Goal: Information Seeking & Learning: Find specific fact

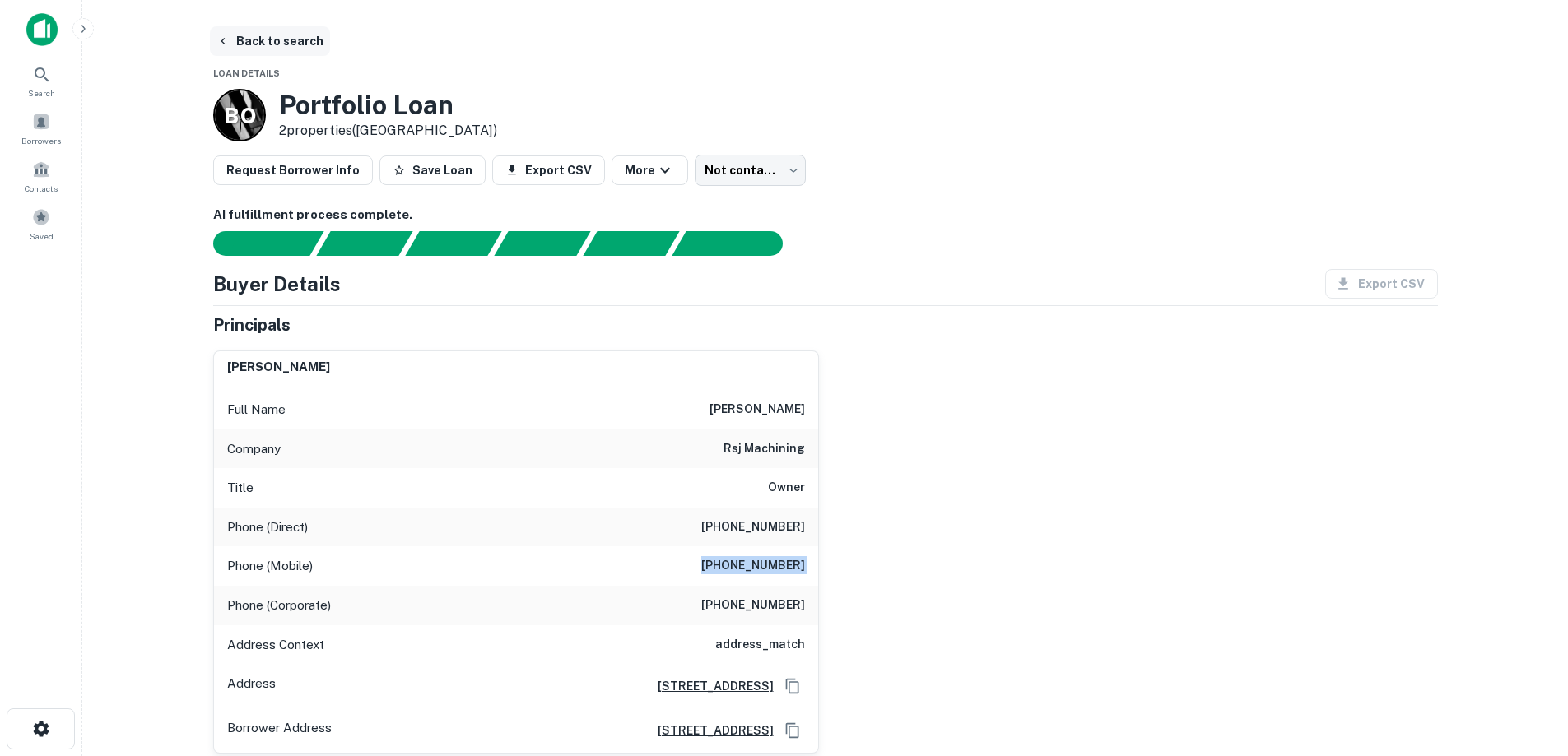
click at [261, 35] on button "Back to search" at bounding box center [270, 41] width 120 height 30
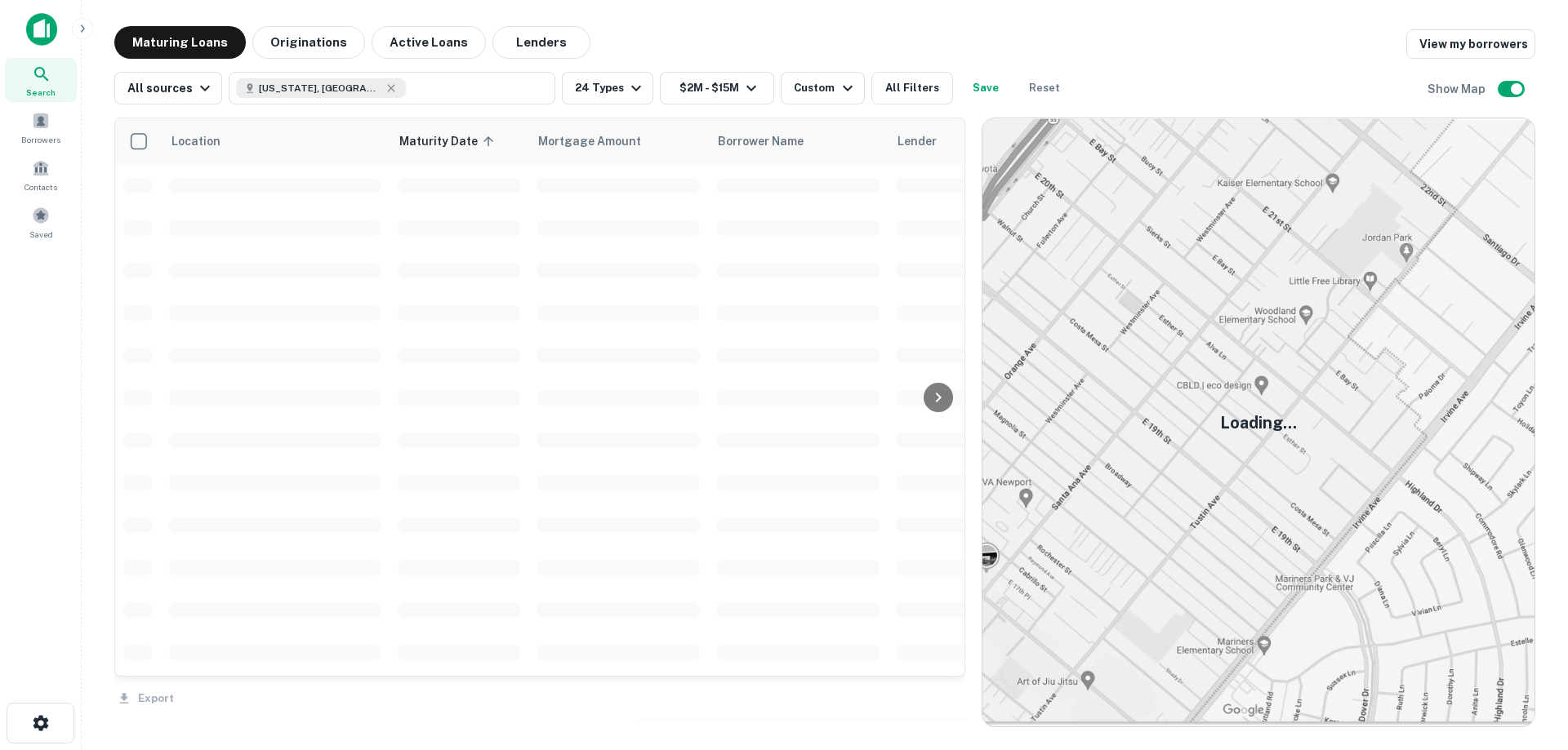
scroll to position [1403, 0]
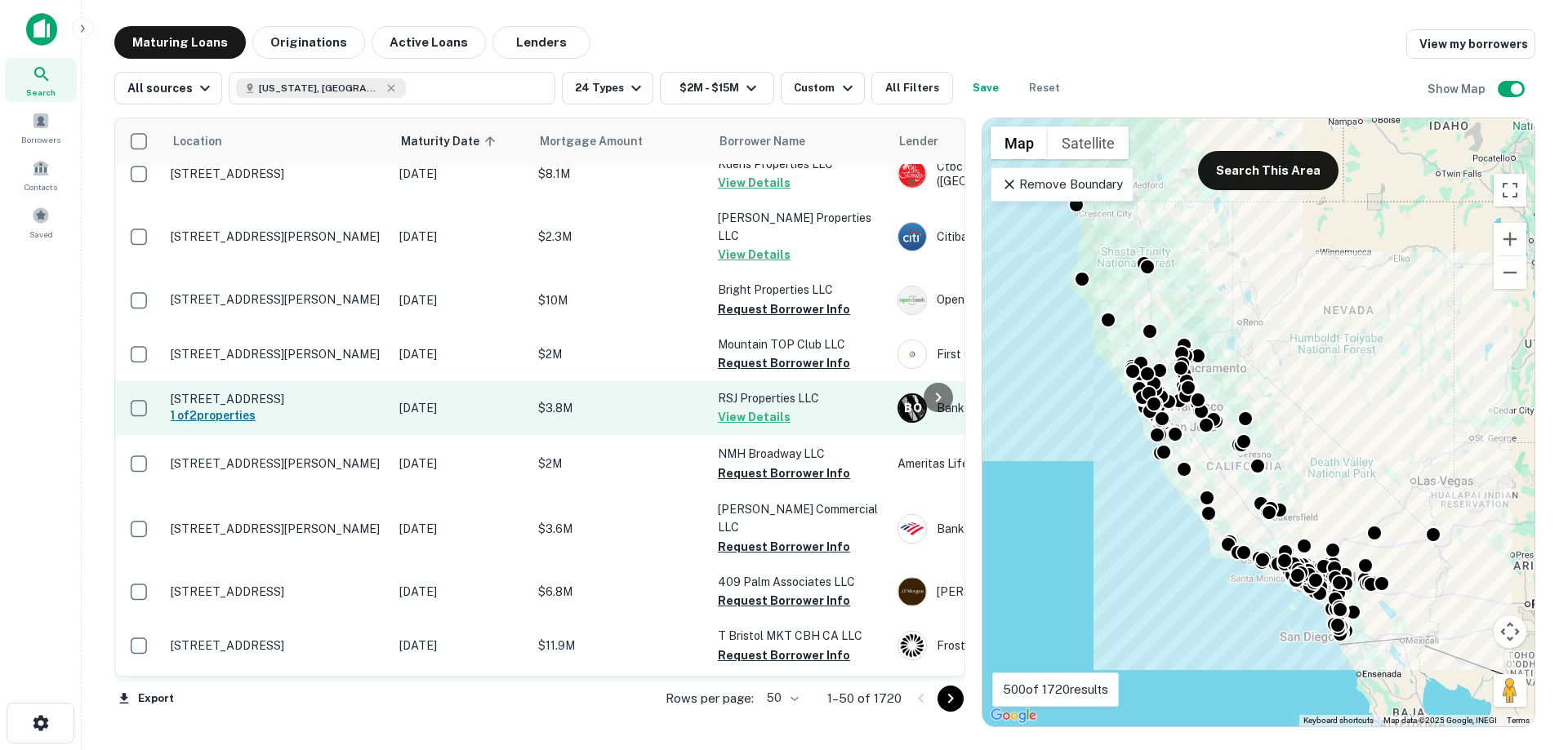
drag, startPoint x: 358, startPoint y: 582, endPoint x: 360, endPoint y: 541, distance: 41.0
click at [358, 471] on p "[STREET_ADDRESS][PERSON_NAME]" at bounding box center [276, 463] width 213 height 14
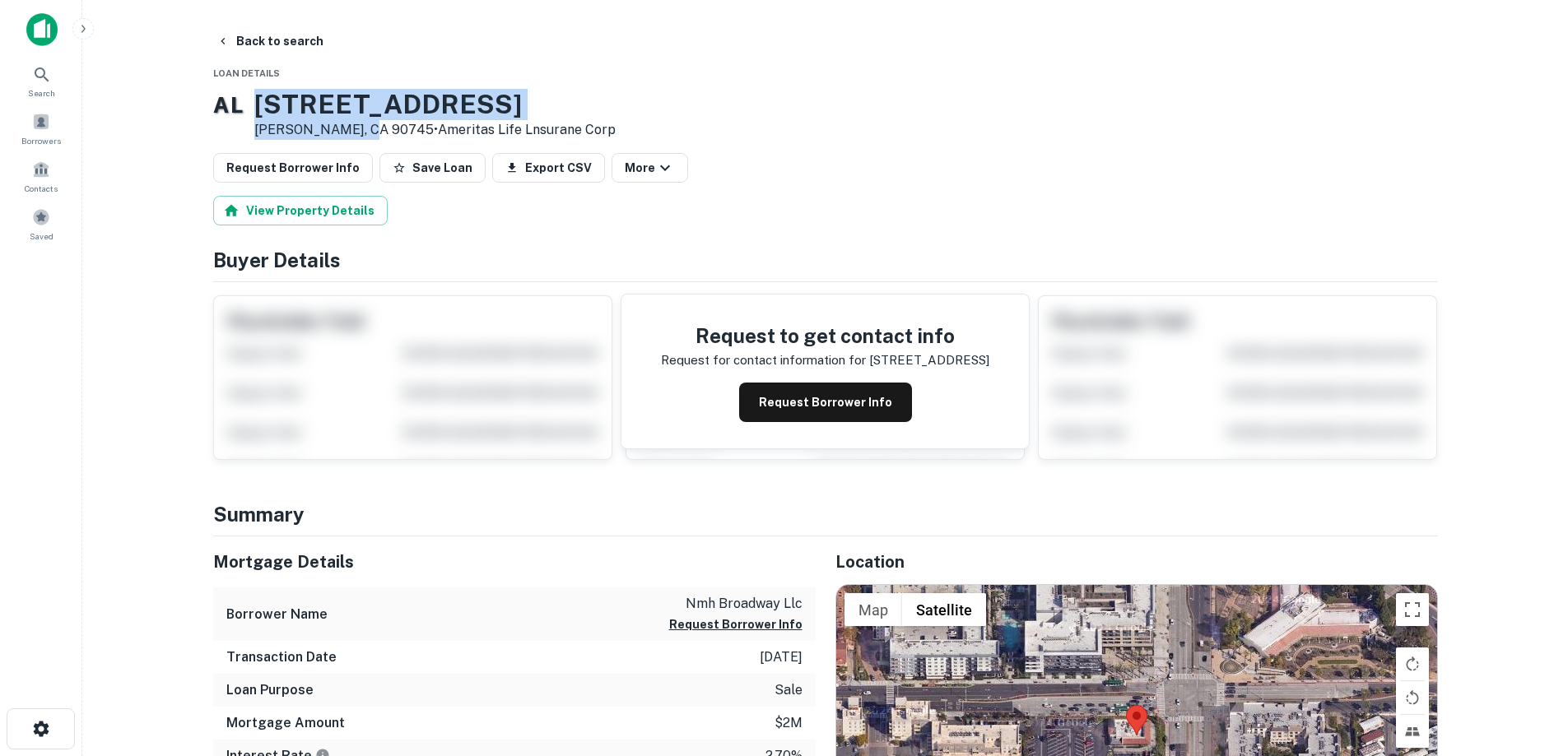
drag, startPoint x: 276, startPoint y: 102, endPoint x: 389, endPoint y: 125, distance: 115.3
click at [389, 125] on div "A L [STREET_ADDRESS][PERSON_NAME] • Ameritas Life Lnsurane Corp" at bounding box center [414, 114] width 402 height 51
copy div "[STREET_ADDRESS][PERSON_NAME]"
click at [813, 396] on button "Request Borrower Info" at bounding box center [826, 402] width 173 height 40
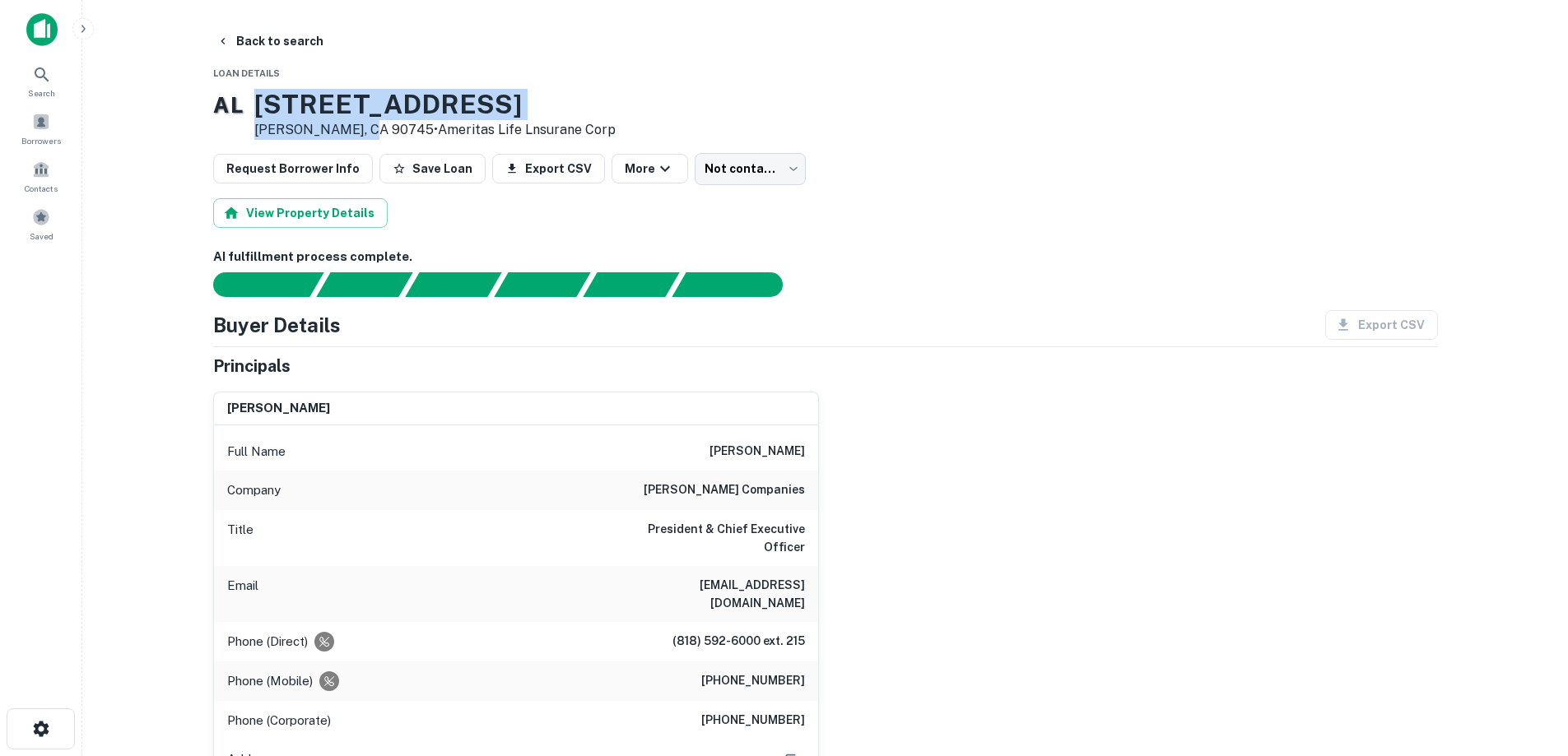
click at [359, 130] on p "[PERSON_NAME], CA 90745 • Ameritas Life Lnsurane Corp" at bounding box center [435, 130] width 362 height 19
click at [292, 50] on button "Back to search" at bounding box center [270, 41] width 120 height 30
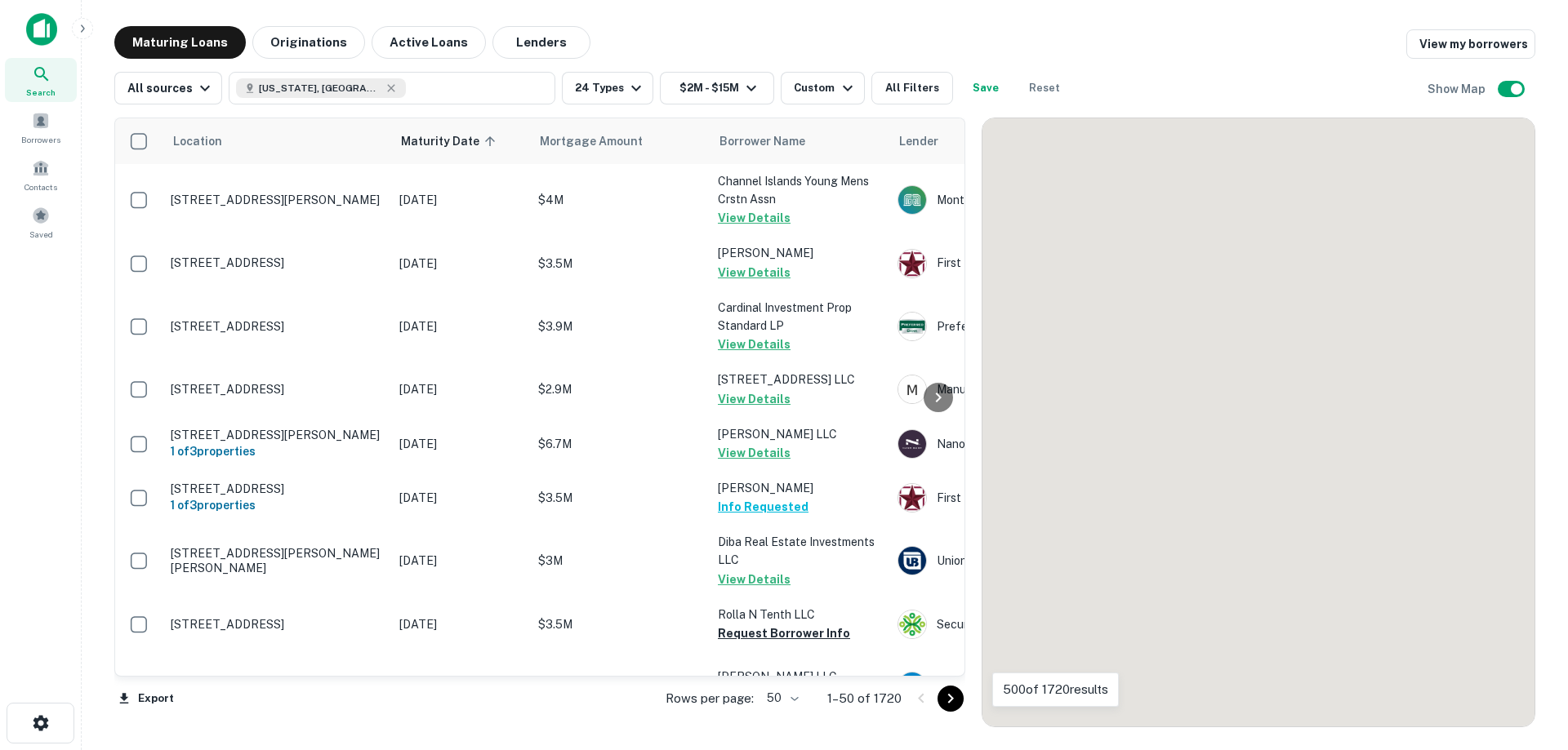
scroll to position [1482, 0]
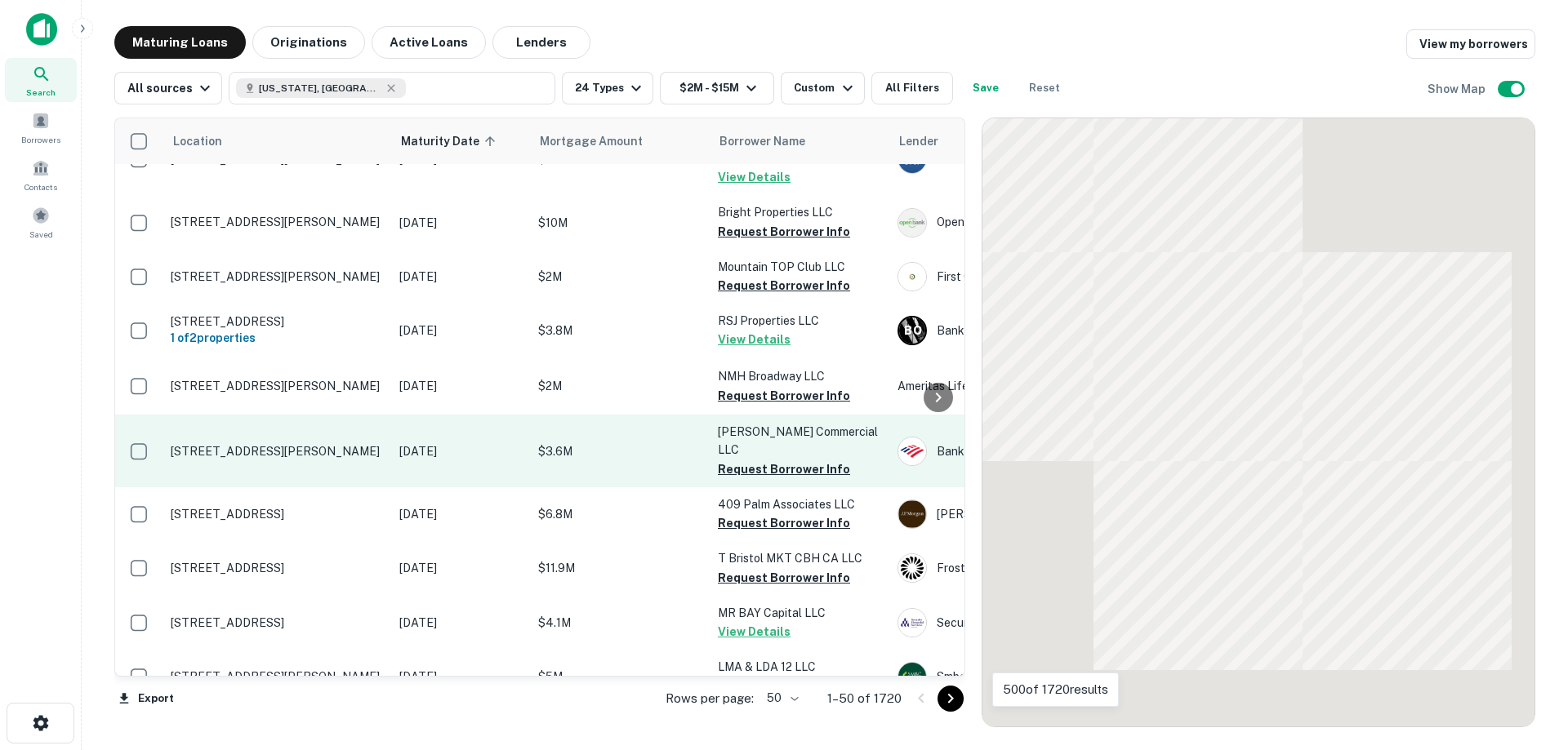
click at [378, 486] on td "[STREET_ADDRESS][PERSON_NAME]" at bounding box center [276, 451] width 229 height 72
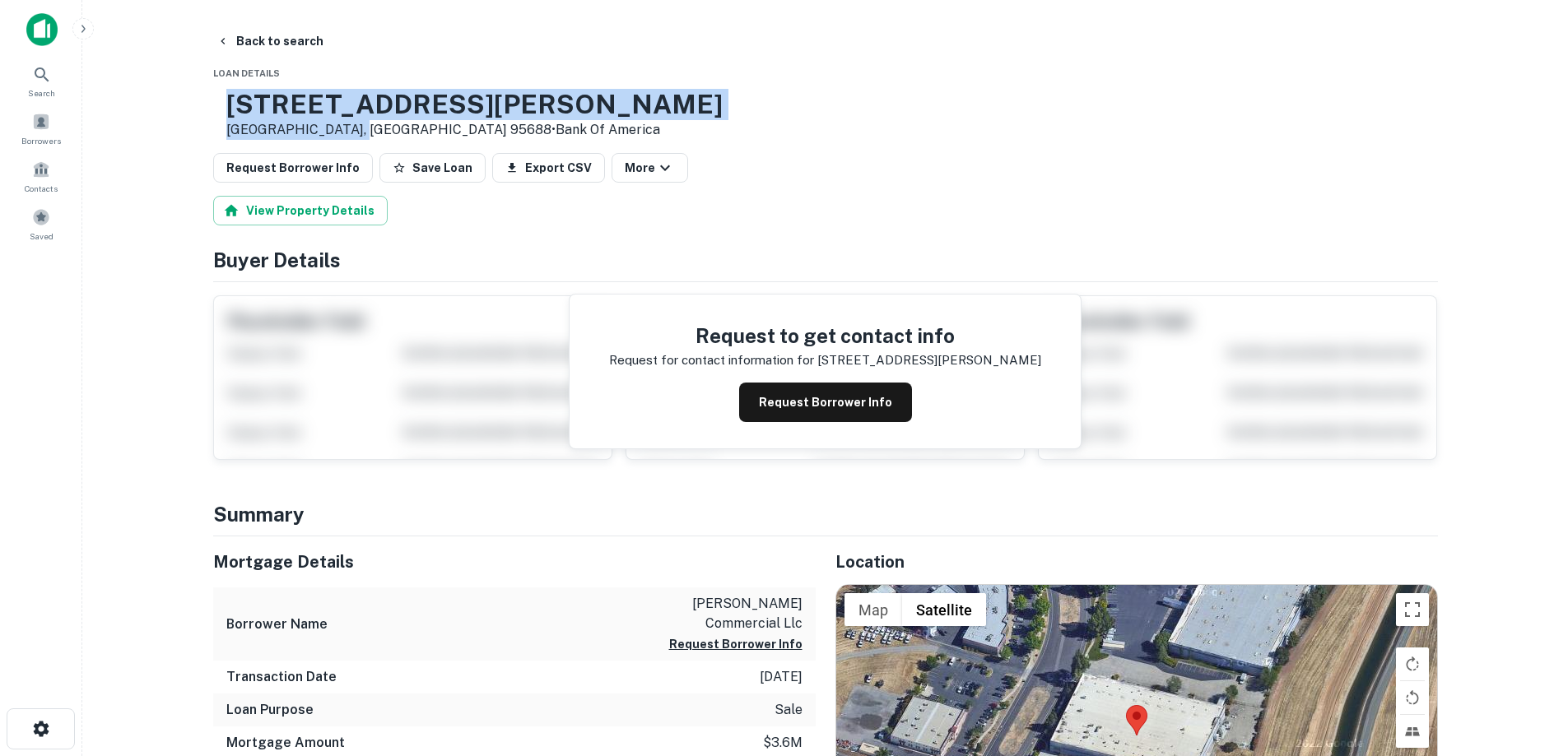
drag, startPoint x: 281, startPoint y: 103, endPoint x: 404, endPoint y: 135, distance: 127.1
click at [404, 135] on div "[STREET_ADDRESS][PERSON_NAME] • Bank Of America" at bounding box center [474, 114] width 496 height 51
copy div "[STREET_ADDRESS][PERSON_NAME]"
click at [806, 400] on button "Request Borrower Info" at bounding box center [826, 402] width 173 height 40
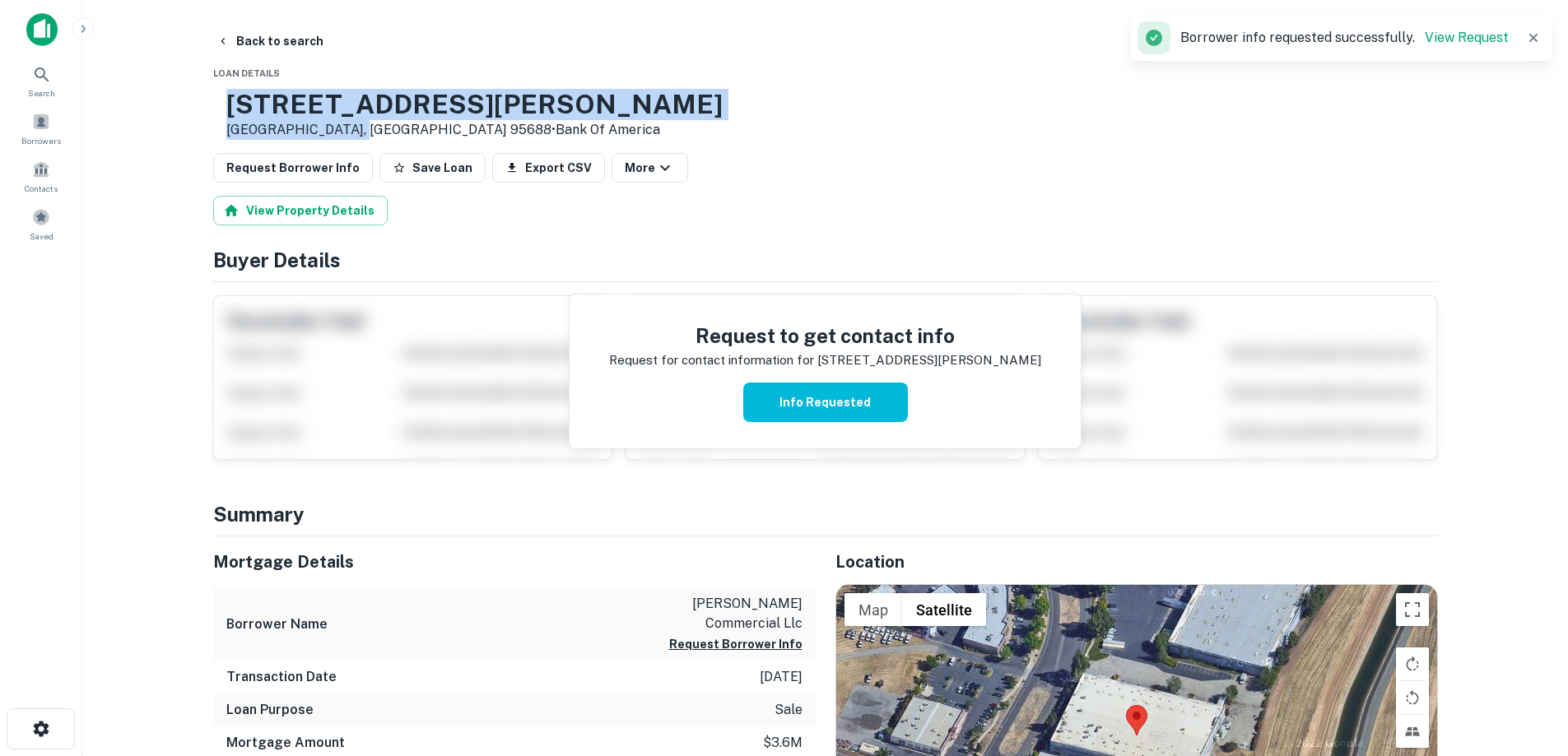
click at [389, 98] on h3 "[STREET_ADDRESS][PERSON_NAME]" at bounding box center [474, 104] width 496 height 31
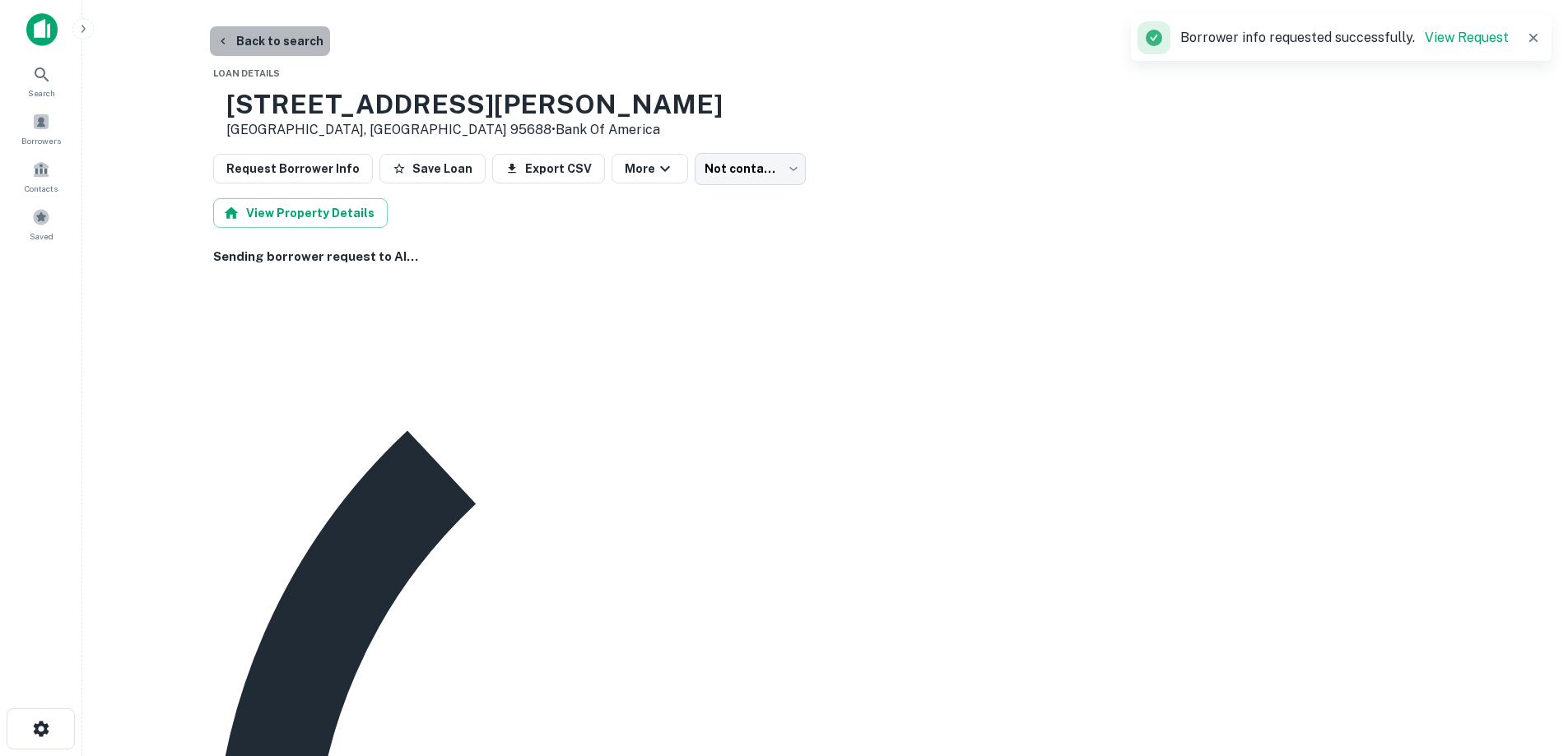
click at [296, 26] on button "Back to search" at bounding box center [270, 41] width 120 height 30
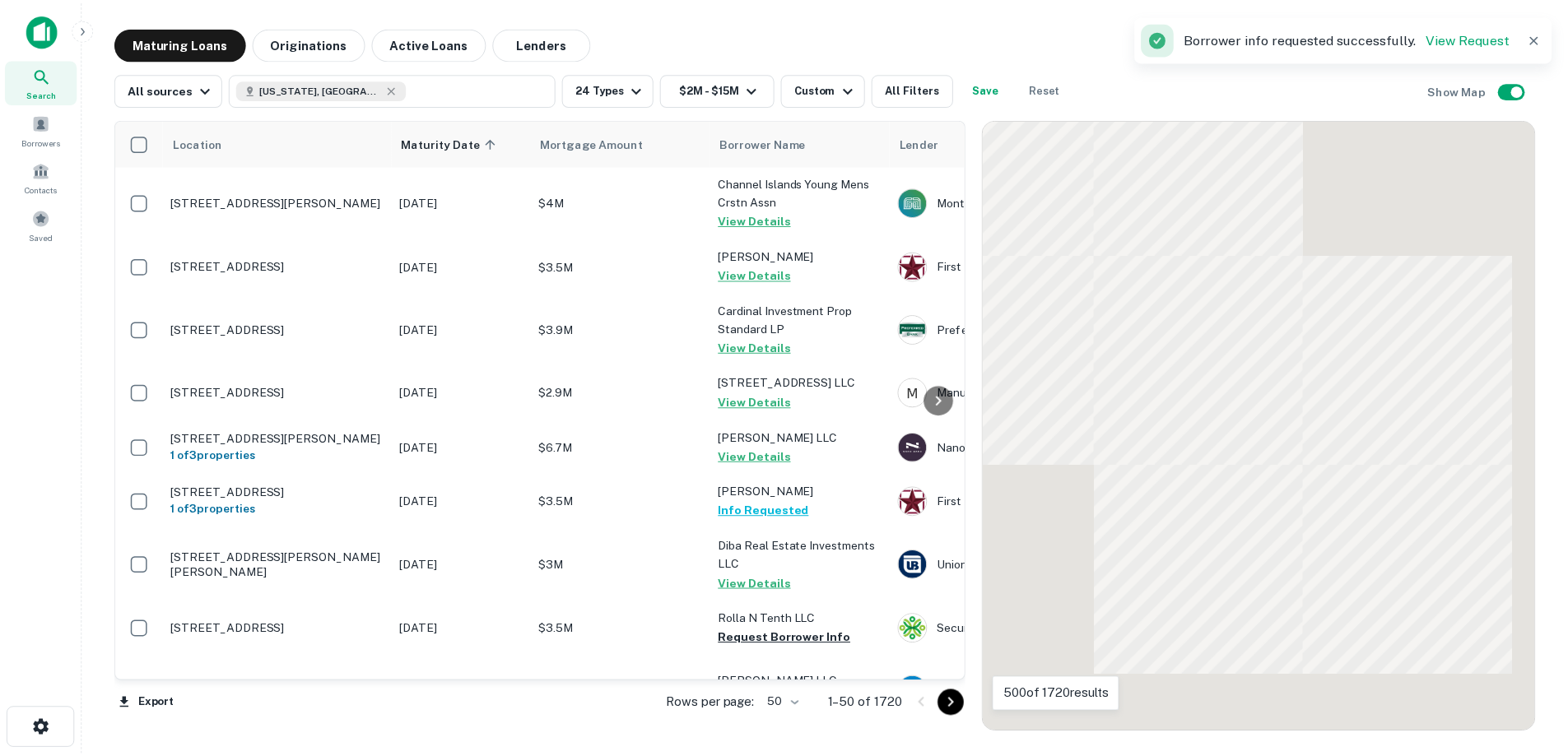
scroll to position [1493, 0]
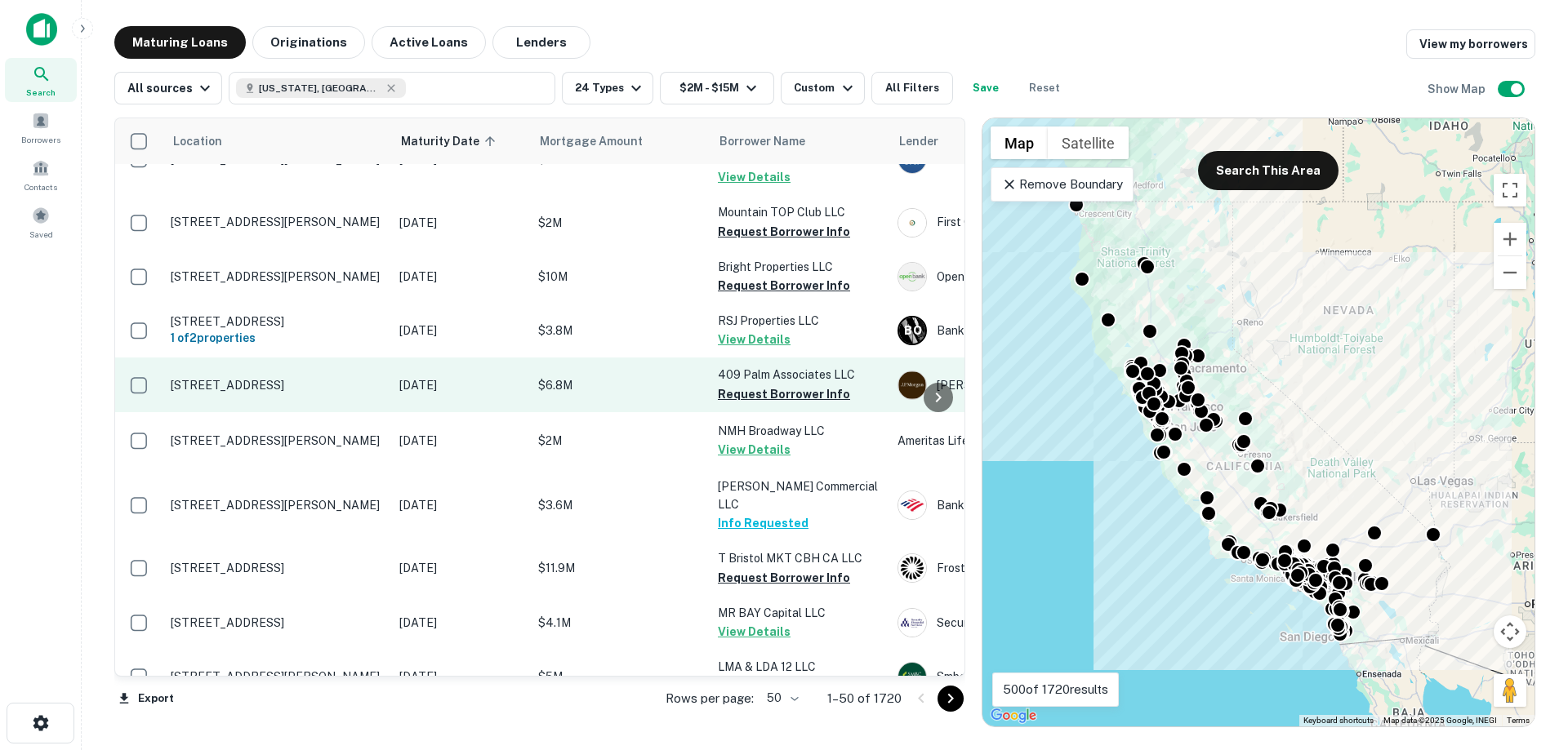
click at [340, 412] on td "[STREET_ADDRESS]" at bounding box center [276, 385] width 229 height 54
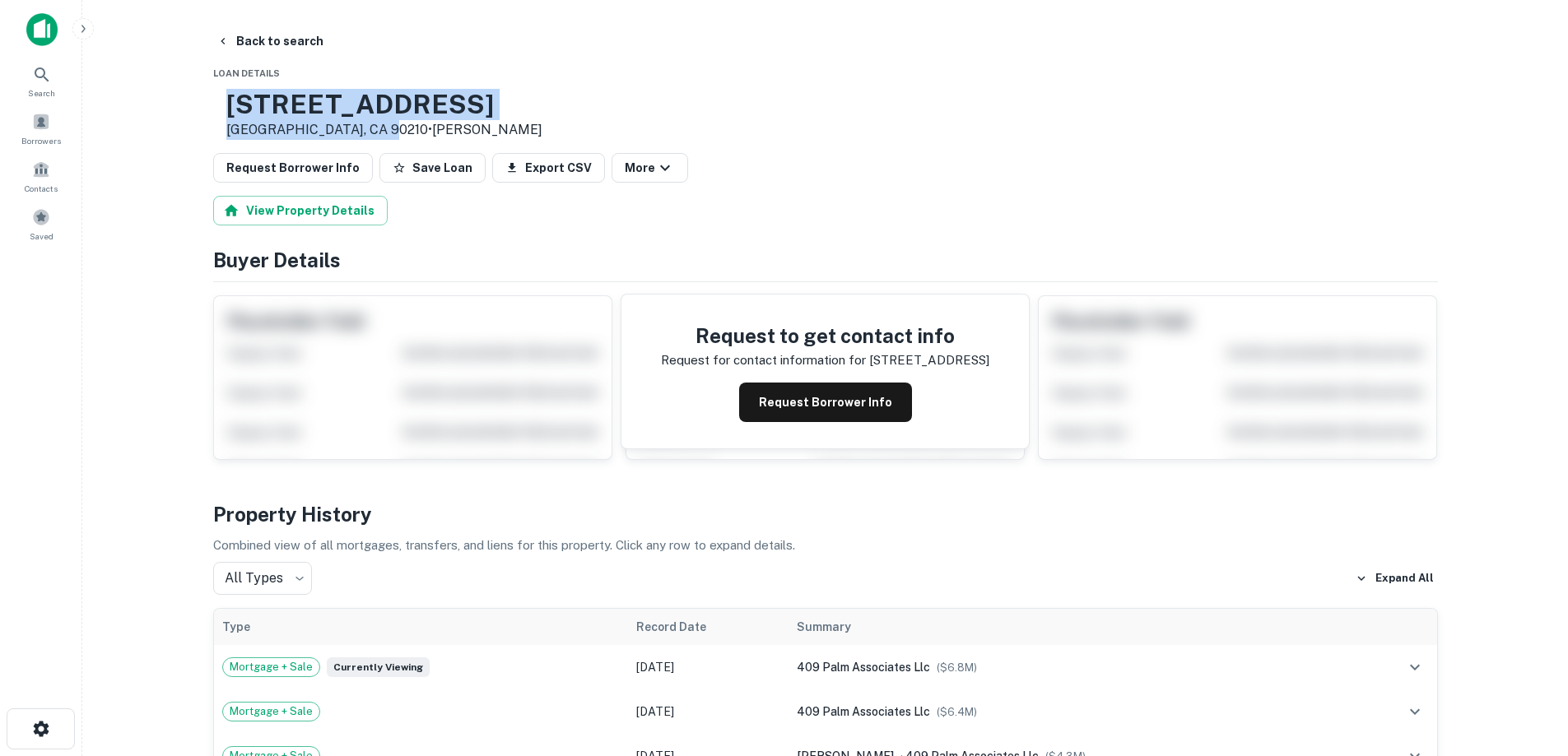
drag, startPoint x: 352, startPoint y: 108, endPoint x: 421, endPoint y: 135, distance: 74.1
click at [421, 135] on div "[STREET_ADDRESS][PERSON_NAME] • [PERSON_NAME]" at bounding box center [384, 114] width 316 height 51
